Goal: Obtain resource: Download file/media

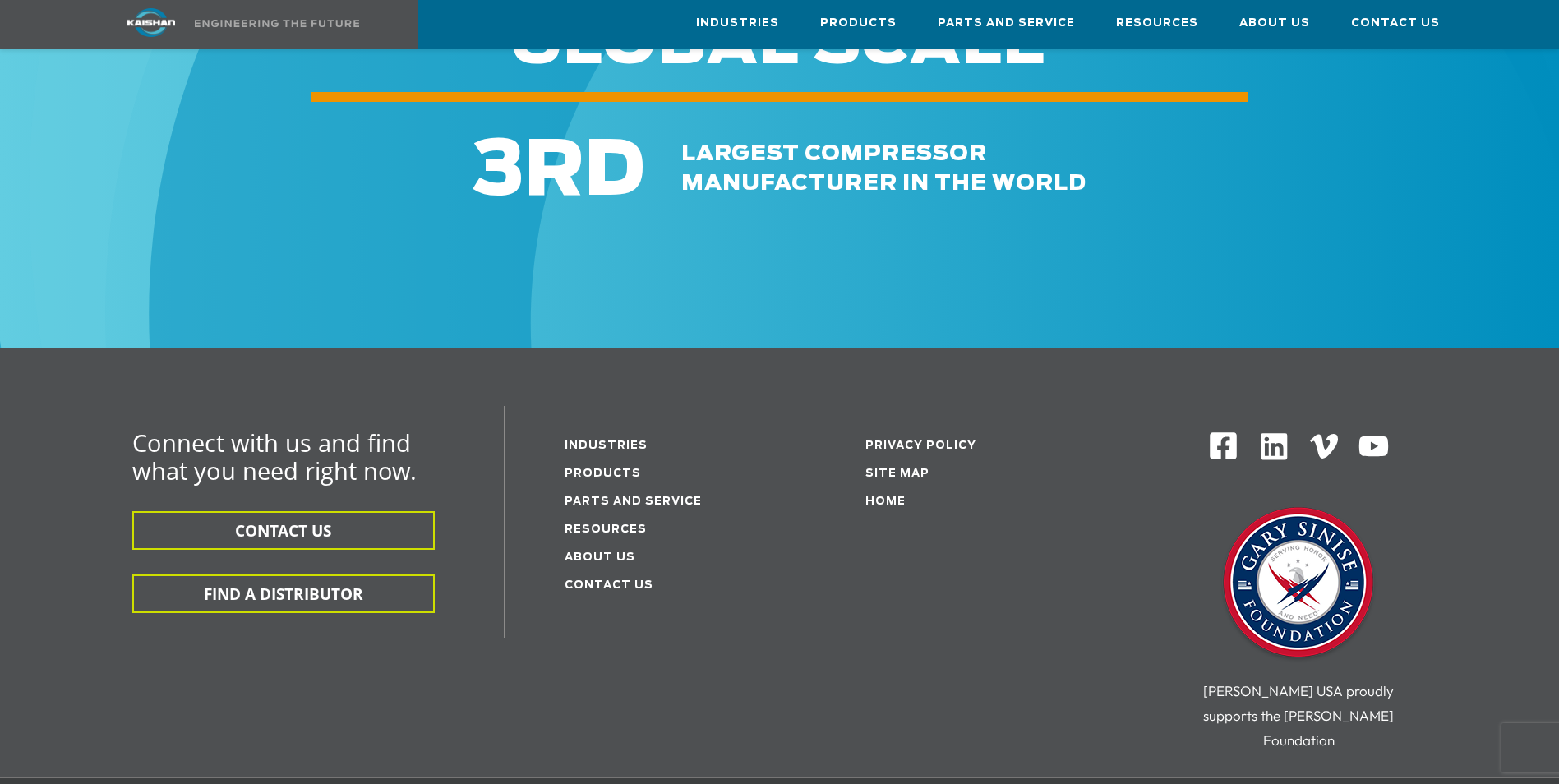
scroll to position [2472, 0]
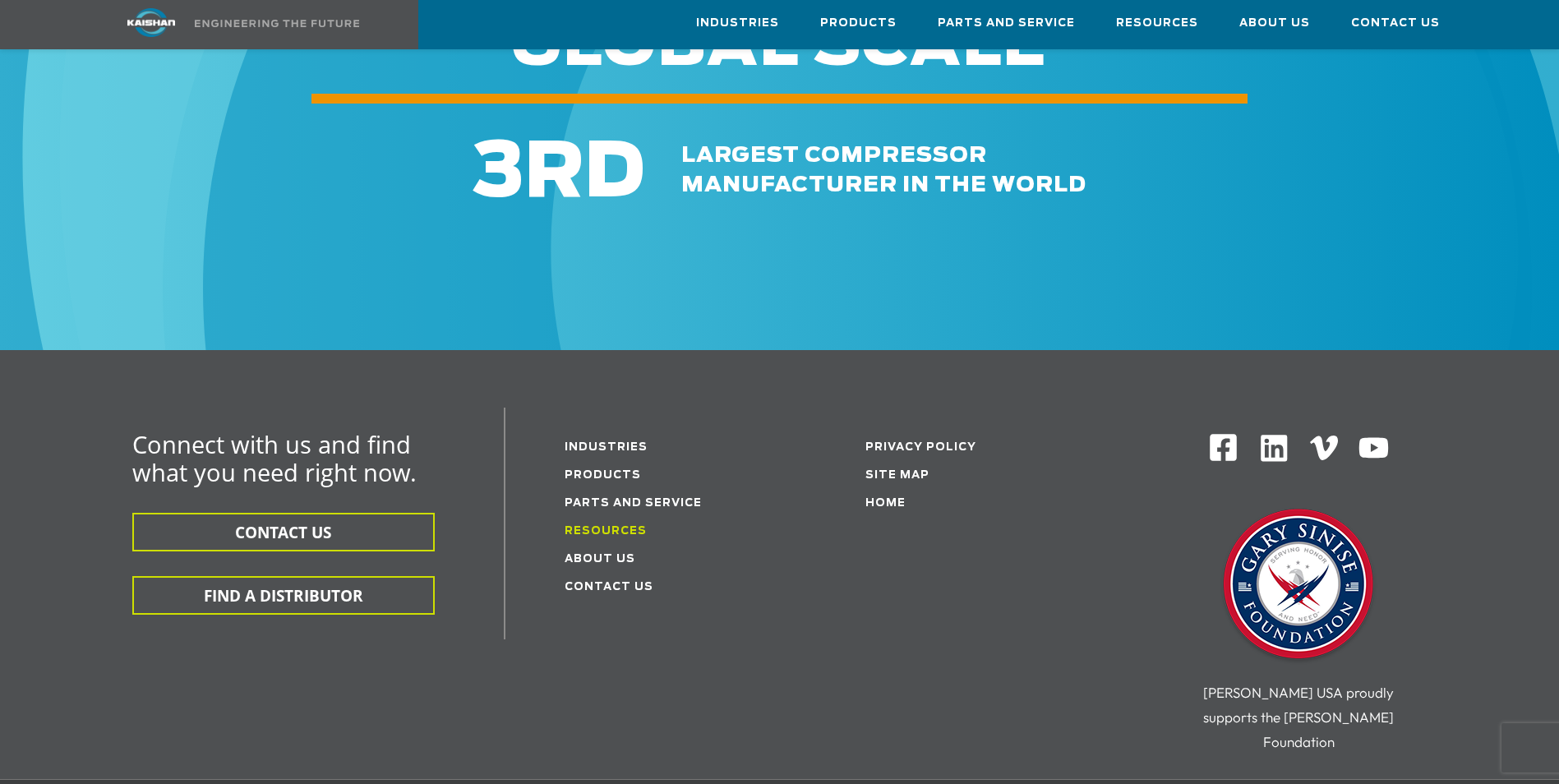
click at [603, 526] on link "Resources" at bounding box center [605, 531] width 82 height 11
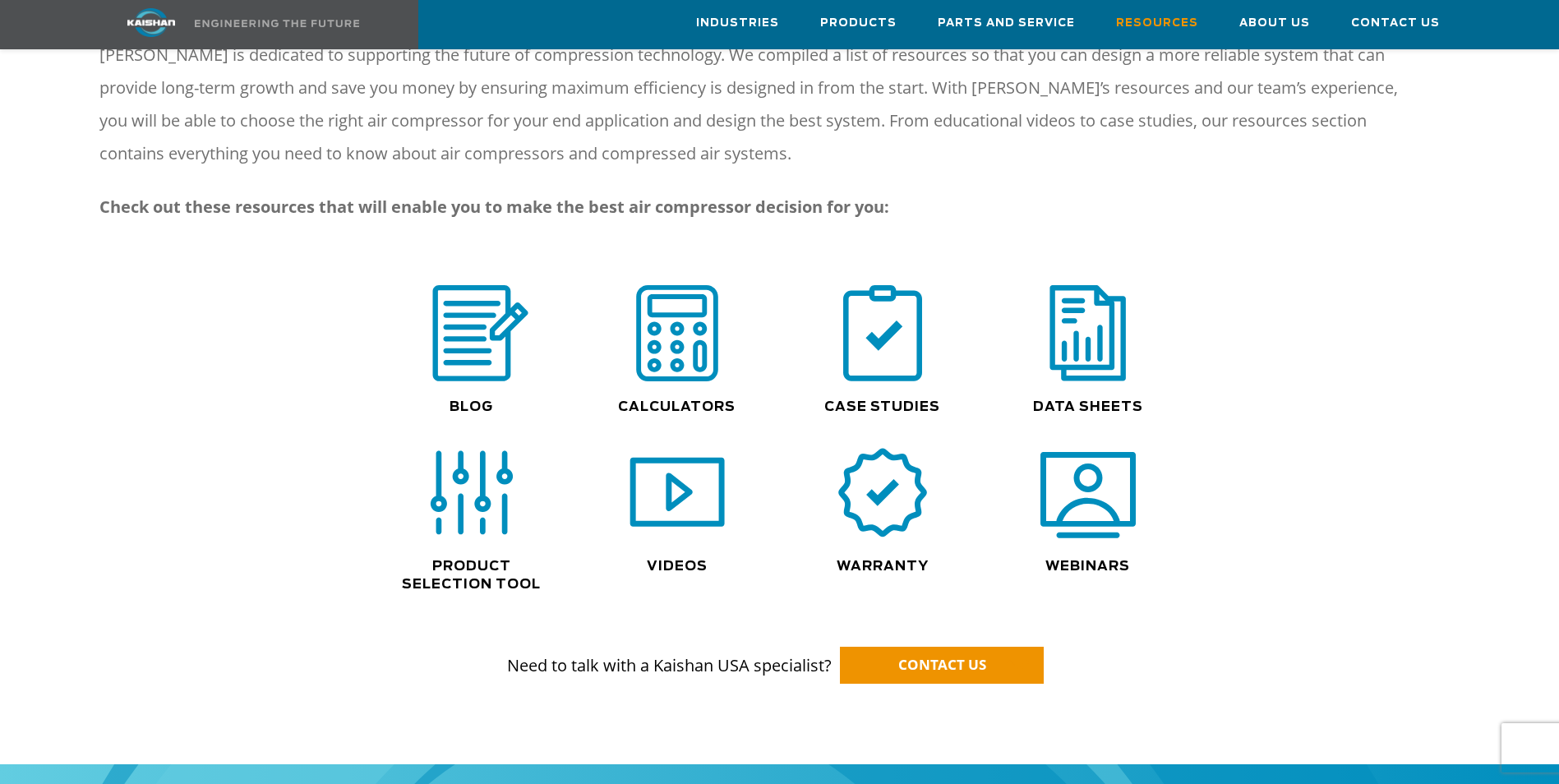
scroll to position [986, 0]
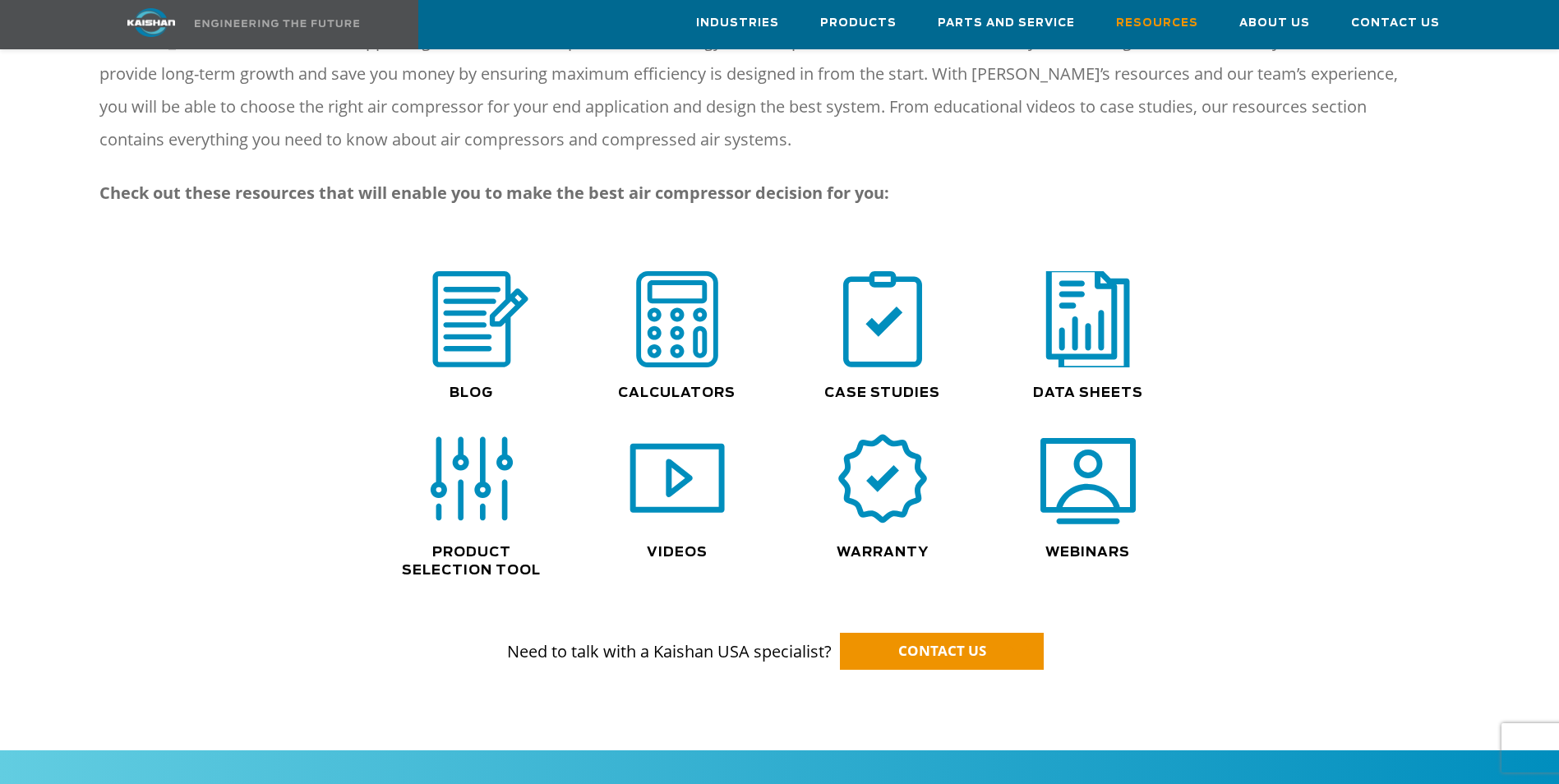
click at [1069, 310] on img at bounding box center [1088, 318] width 105 height 106
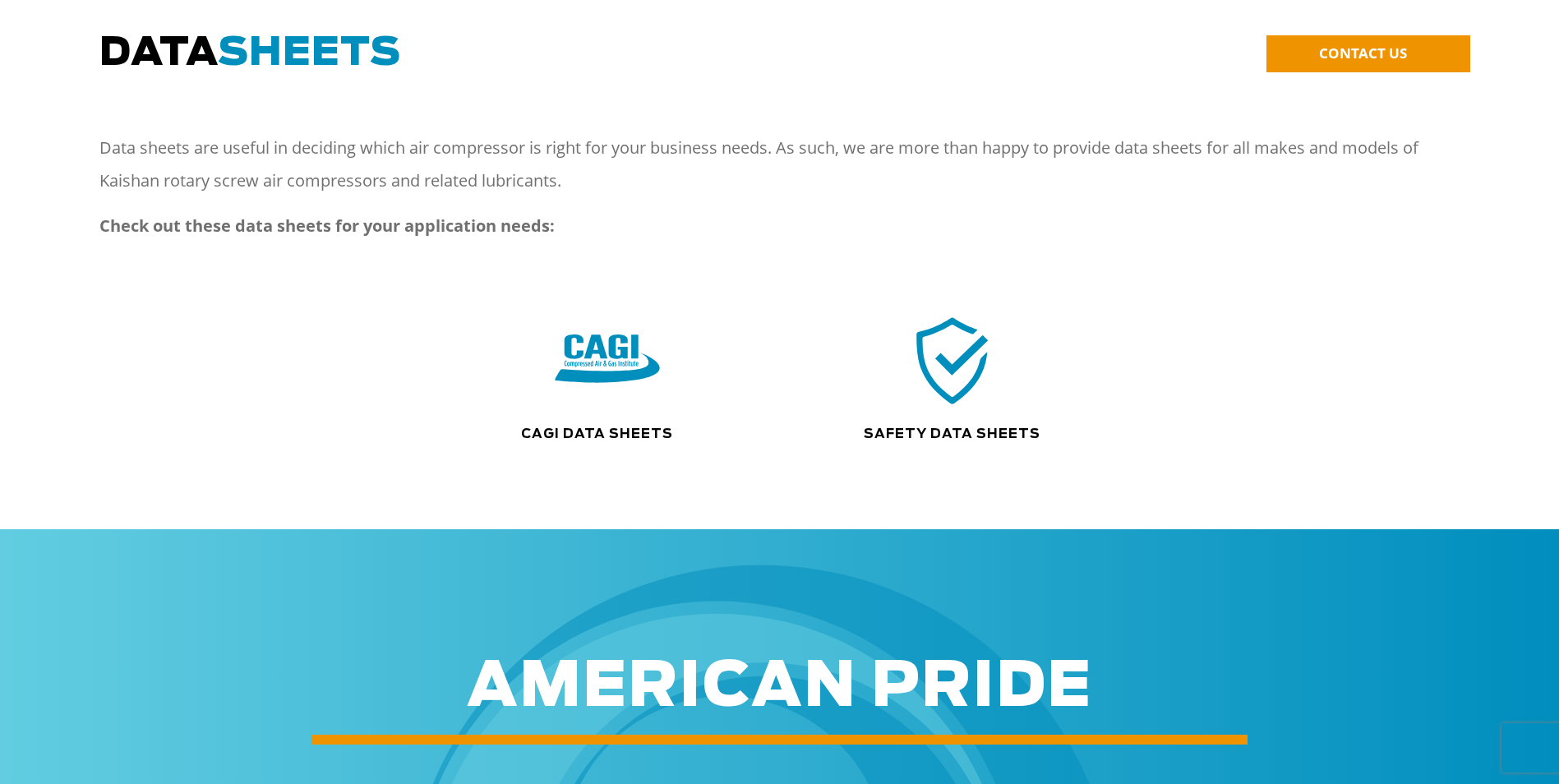
scroll to position [164, 0]
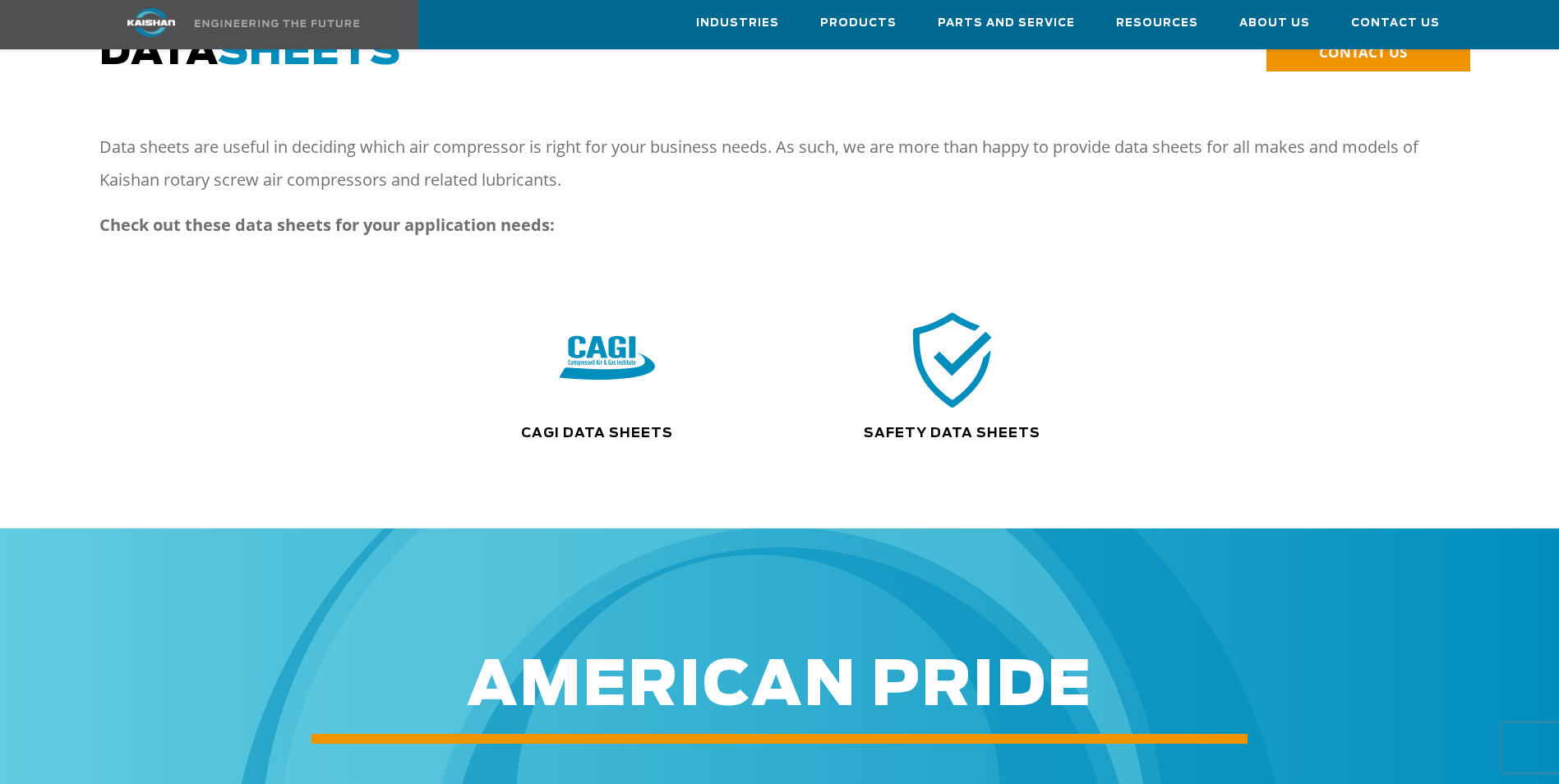
click at [943, 347] on img at bounding box center [953, 359] width 105 height 106
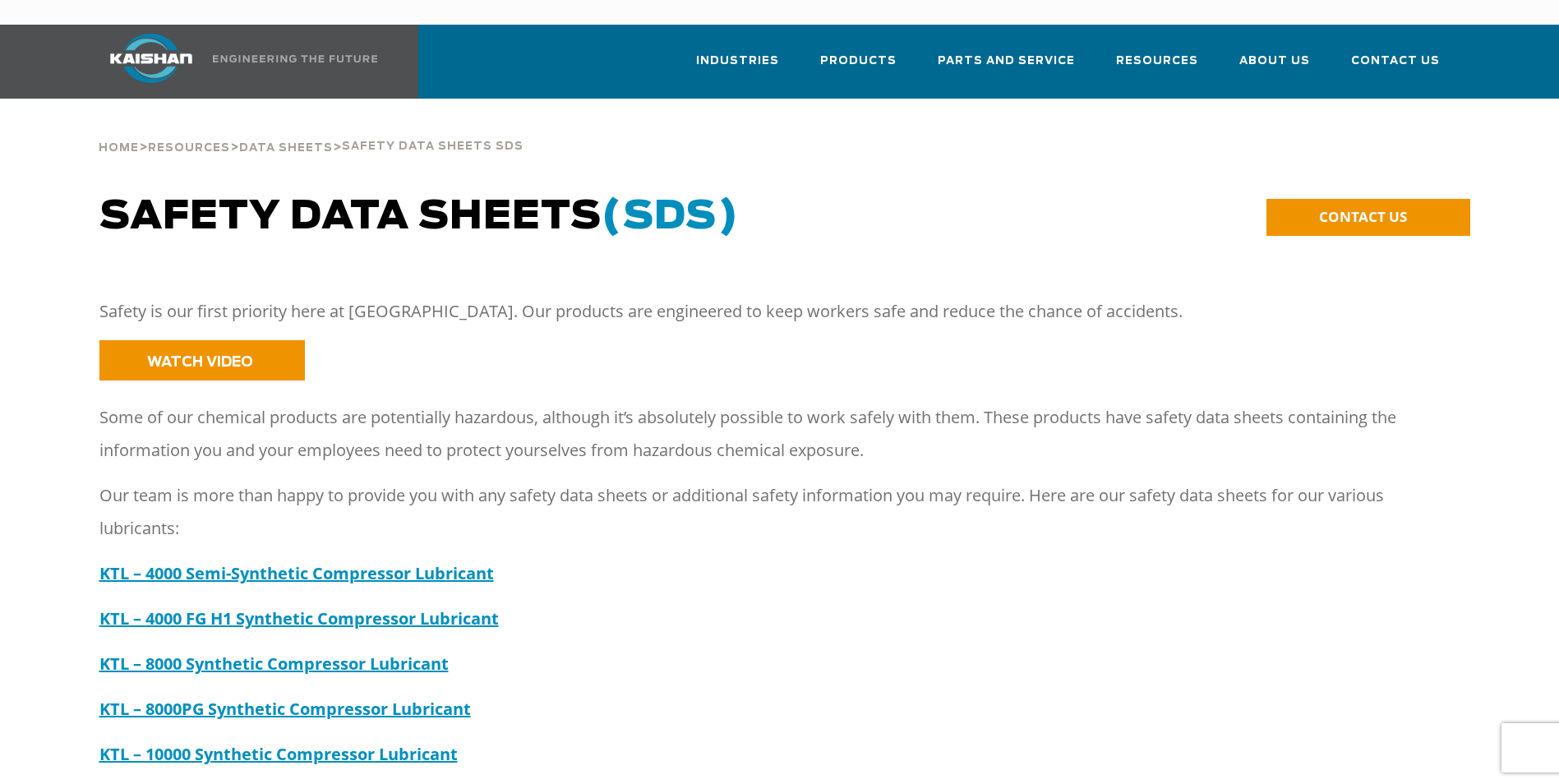
click at [941, 346] on p "WATCH VIDEO" at bounding box center [780, 360] width 1361 height 40
